Goal: Task Accomplishment & Management: Use online tool/utility

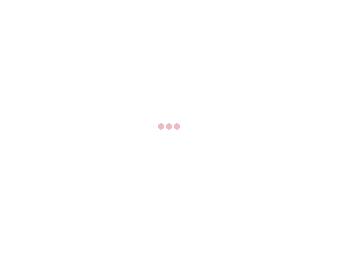
select select "US"
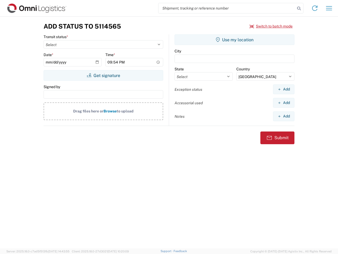
click at [227, 8] on input "search" at bounding box center [226, 8] width 137 height 10
click at [299, 8] on icon at bounding box center [298, 8] width 7 height 7
click at [315, 8] on icon at bounding box center [315, 8] width 8 height 8
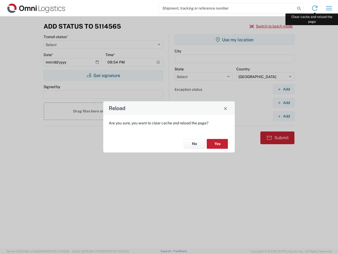
click at [329, 8] on div "Reload Are you sure, you want to clear cache and reload the page? No Yes" at bounding box center [169, 127] width 338 height 254
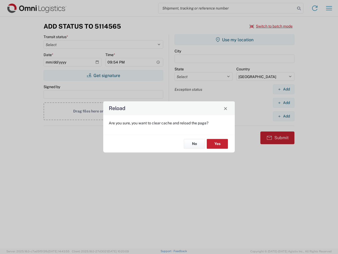
click at [271, 26] on div "Reload Are you sure, you want to clear cache and reload the page? No Yes" at bounding box center [169, 127] width 338 height 254
click at [103, 75] on div "Reload Are you sure, you want to clear cache and reload the page? No Yes" at bounding box center [169, 127] width 338 height 254
click at [235, 40] on div "Reload Are you sure, you want to clear cache and reload the page? No Yes" at bounding box center [169, 127] width 338 height 254
click at [284, 89] on div "Reload Are you sure, you want to clear cache and reload the page? No Yes" at bounding box center [169, 127] width 338 height 254
click at [284, 102] on div "Reload Are you sure, you want to clear cache and reload the page? No Yes" at bounding box center [169, 127] width 338 height 254
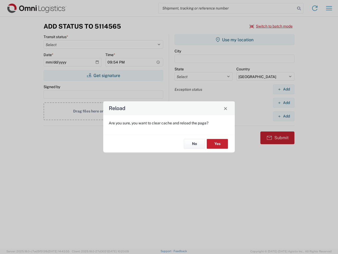
click at [284, 116] on div "Reload Are you sure, you want to clear cache and reload the page? No Yes" at bounding box center [169, 127] width 338 height 254
